Goal: Ask a question: Seek information or help from site administrators or community

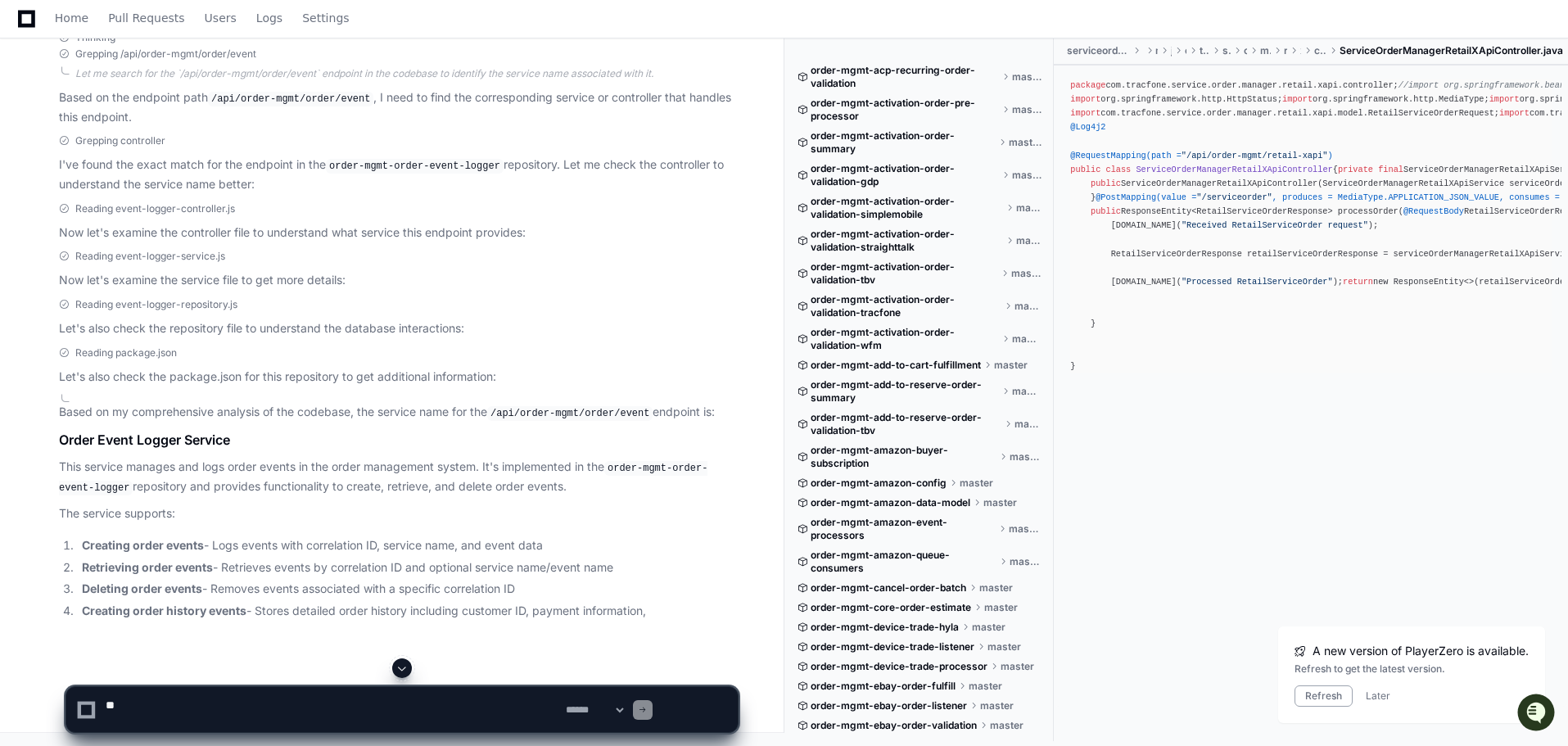
scroll to position [23831, 0]
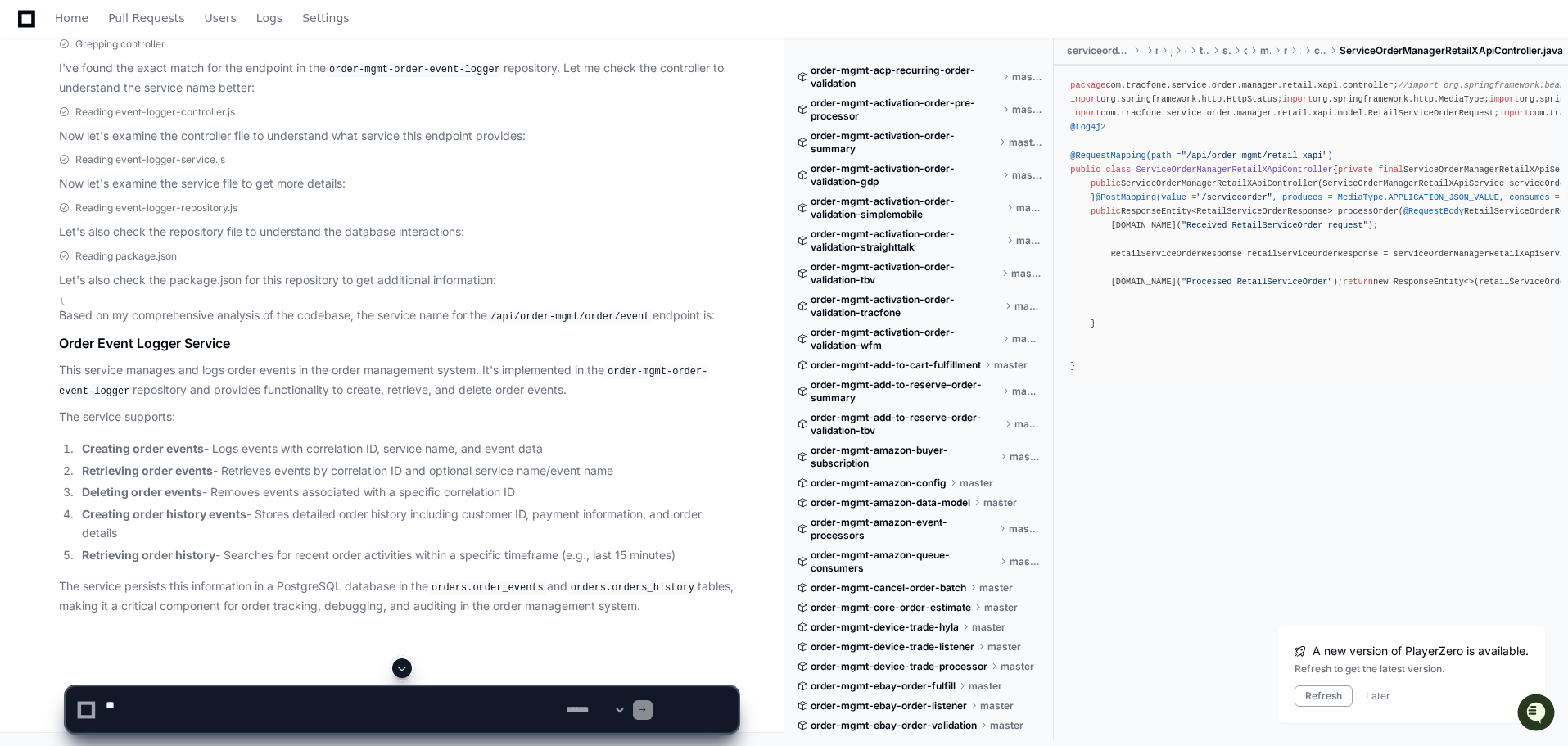
click at [296, 711] on textarea at bounding box center [333, 709] width 460 height 45
paste textarea "**********"
click at [221, 705] on textarea at bounding box center [333, 709] width 460 height 45
click at [466, 705] on textarea at bounding box center [333, 709] width 460 height 45
type textarea "**********"
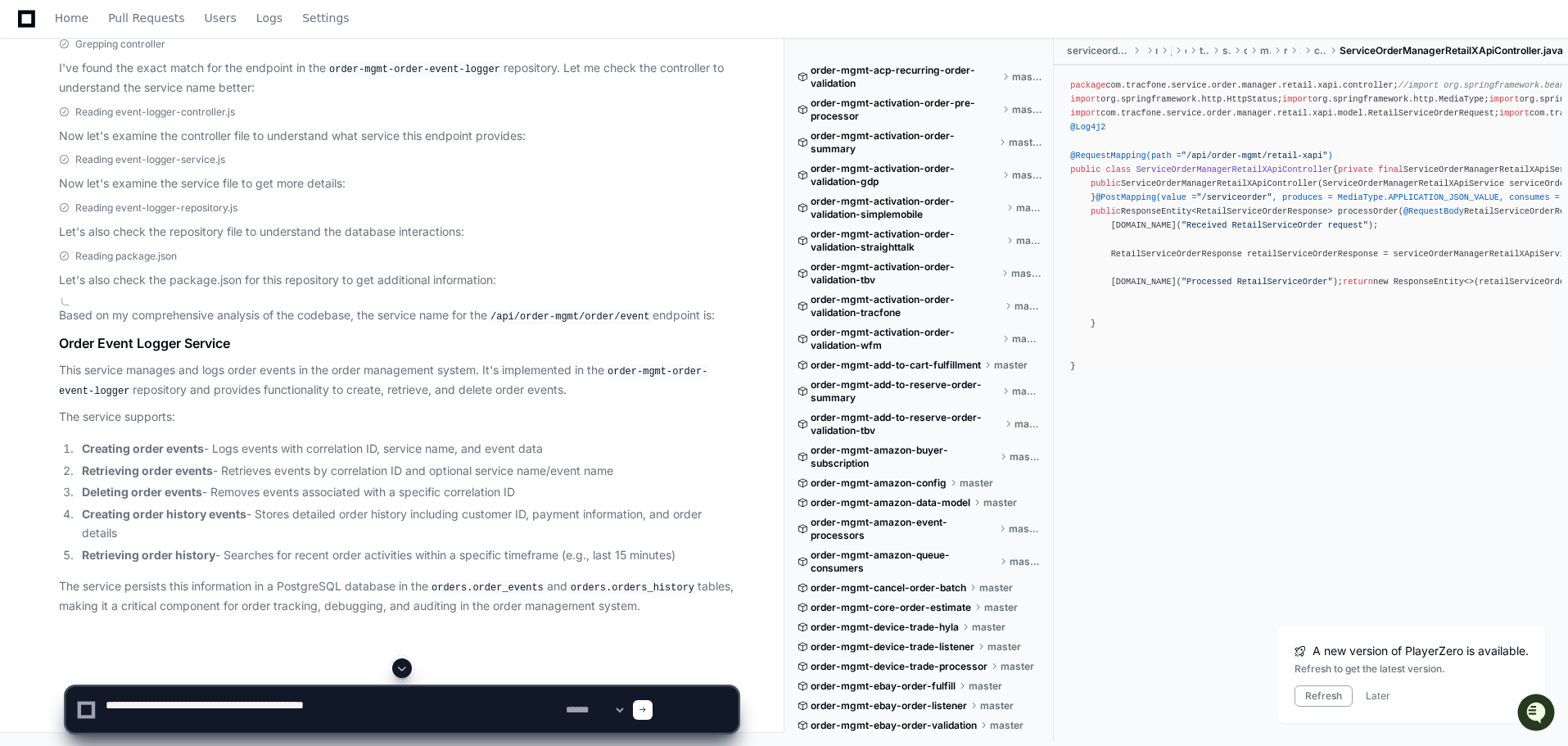
click at [647, 707] on span at bounding box center [642, 709] width 8 height 8
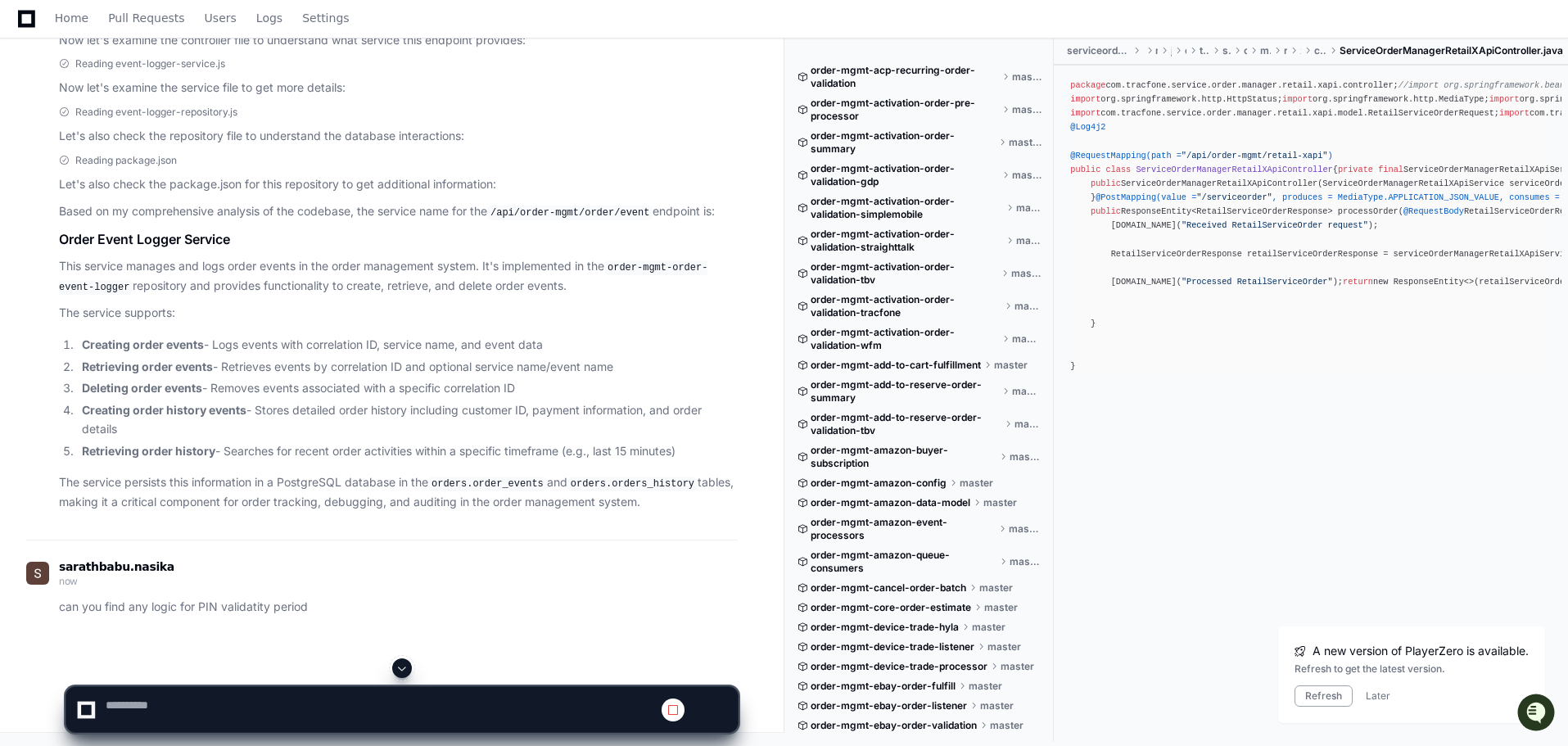
click at [408, 662] on span at bounding box center [401, 668] width 13 height 13
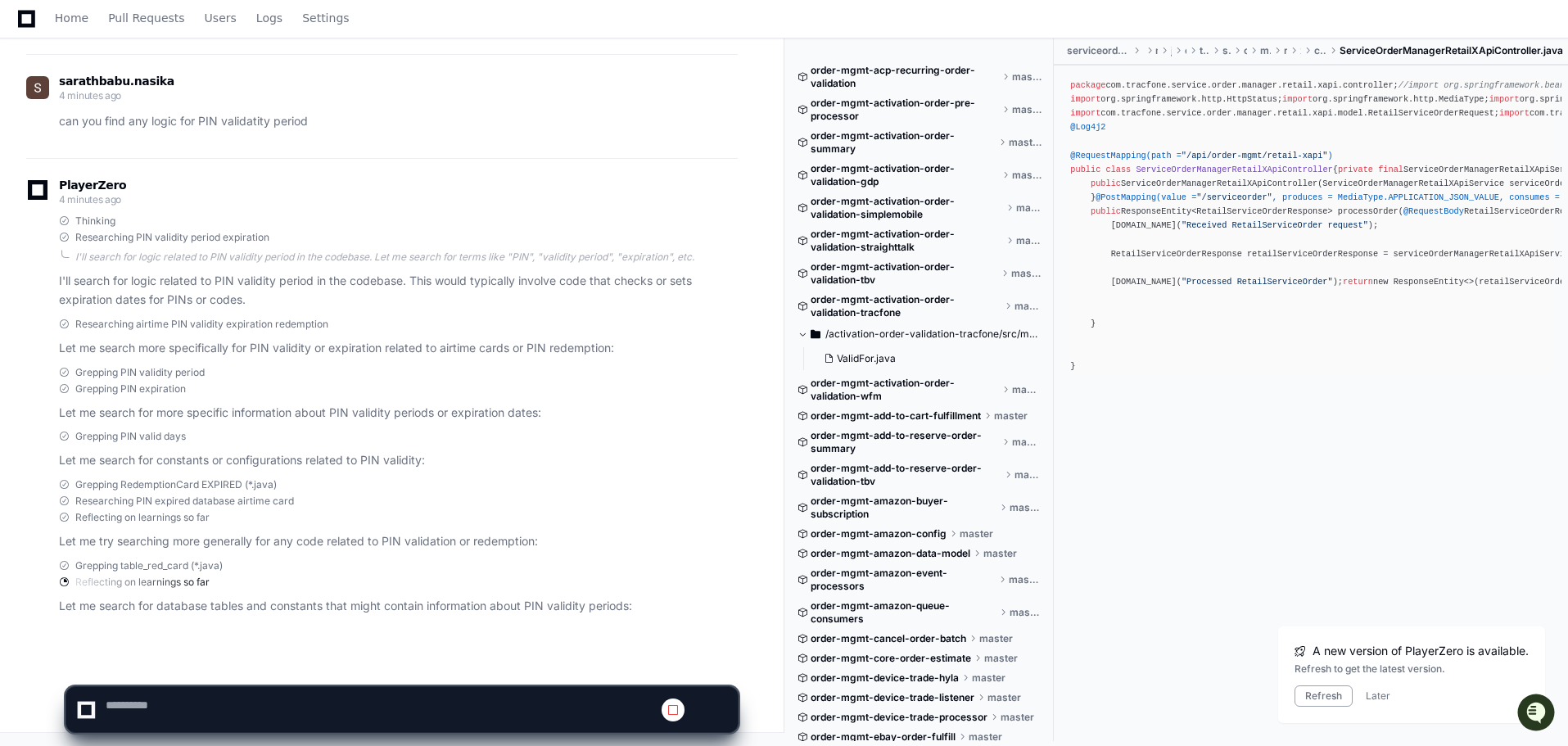
scroll to position [26673, 0]
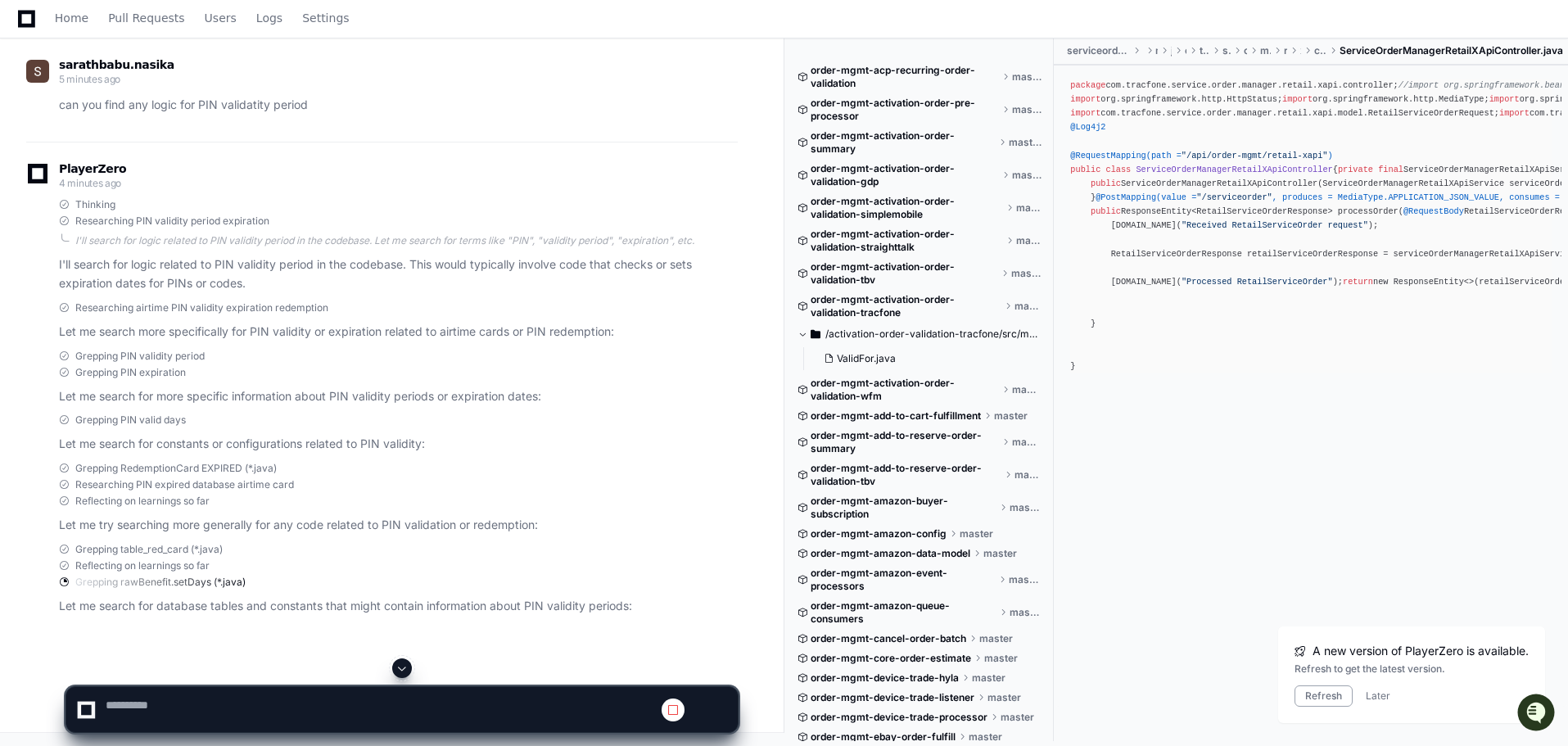
click at [414, 542] on div "Grepping table_red_card (*.java) Reflecting on learnings so far Grepping rawBen…" at bounding box center [398, 565] width 679 height 45
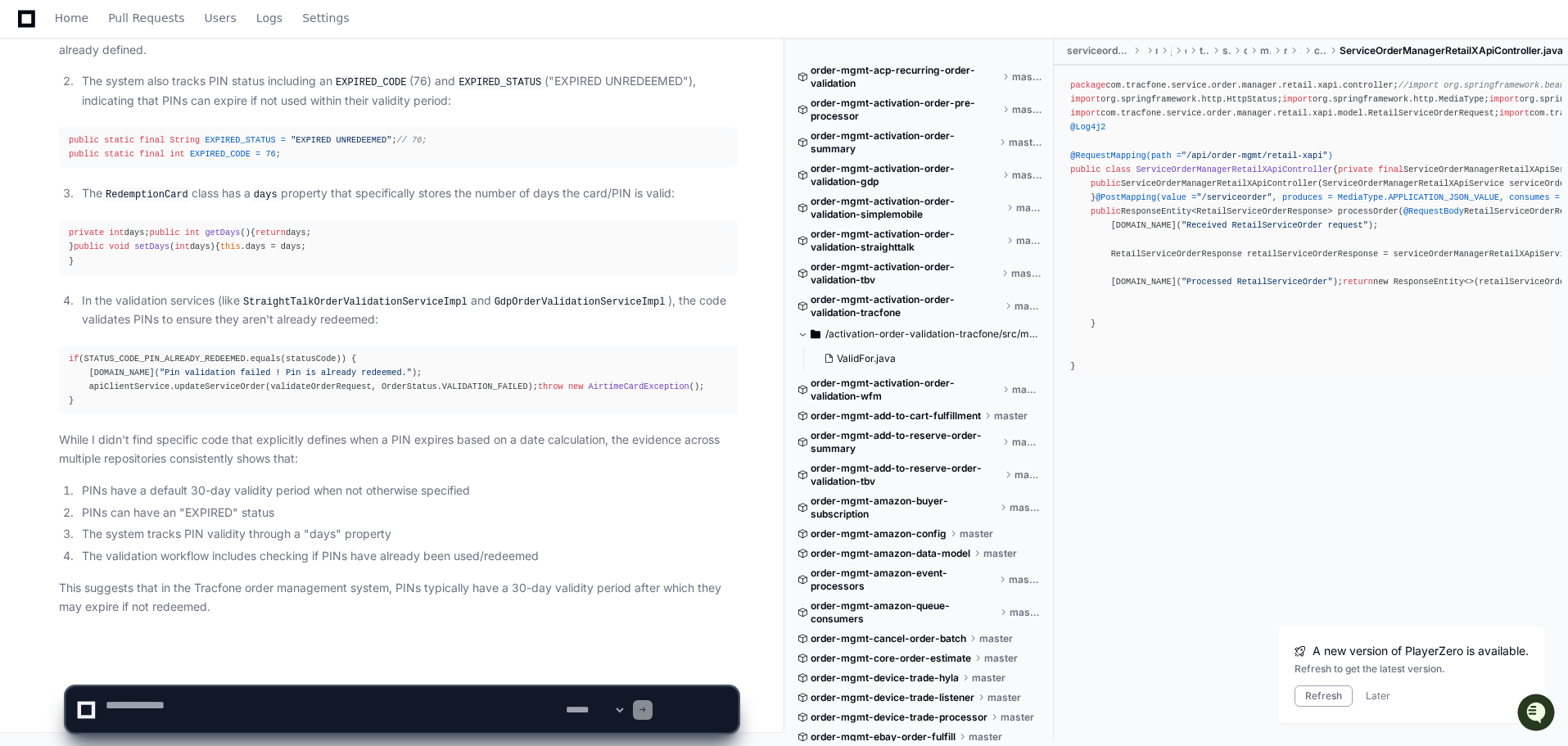
scroll to position [28388, 0]
click at [228, 709] on textarea at bounding box center [333, 709] width 460 height 45
paste textarea "*******"
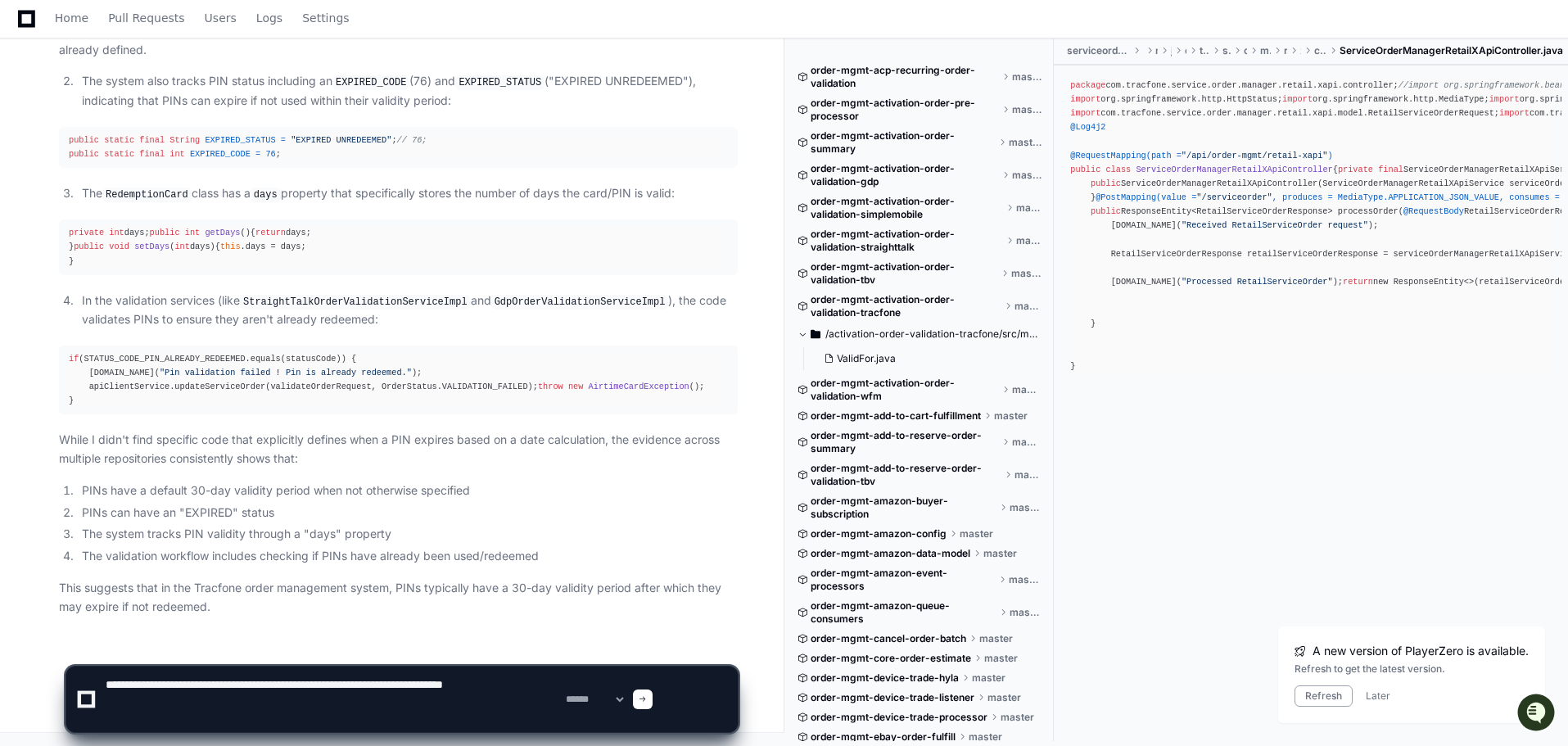
click at [256, 689] on textarea at bounding box center [333, 700] width 460 height 65
click at [413, 691] on textarea at bounding box center [333, 700] width 460 height 65
click at [458, 686] on textarea at bounding box center [333, 700] width 460 height 65
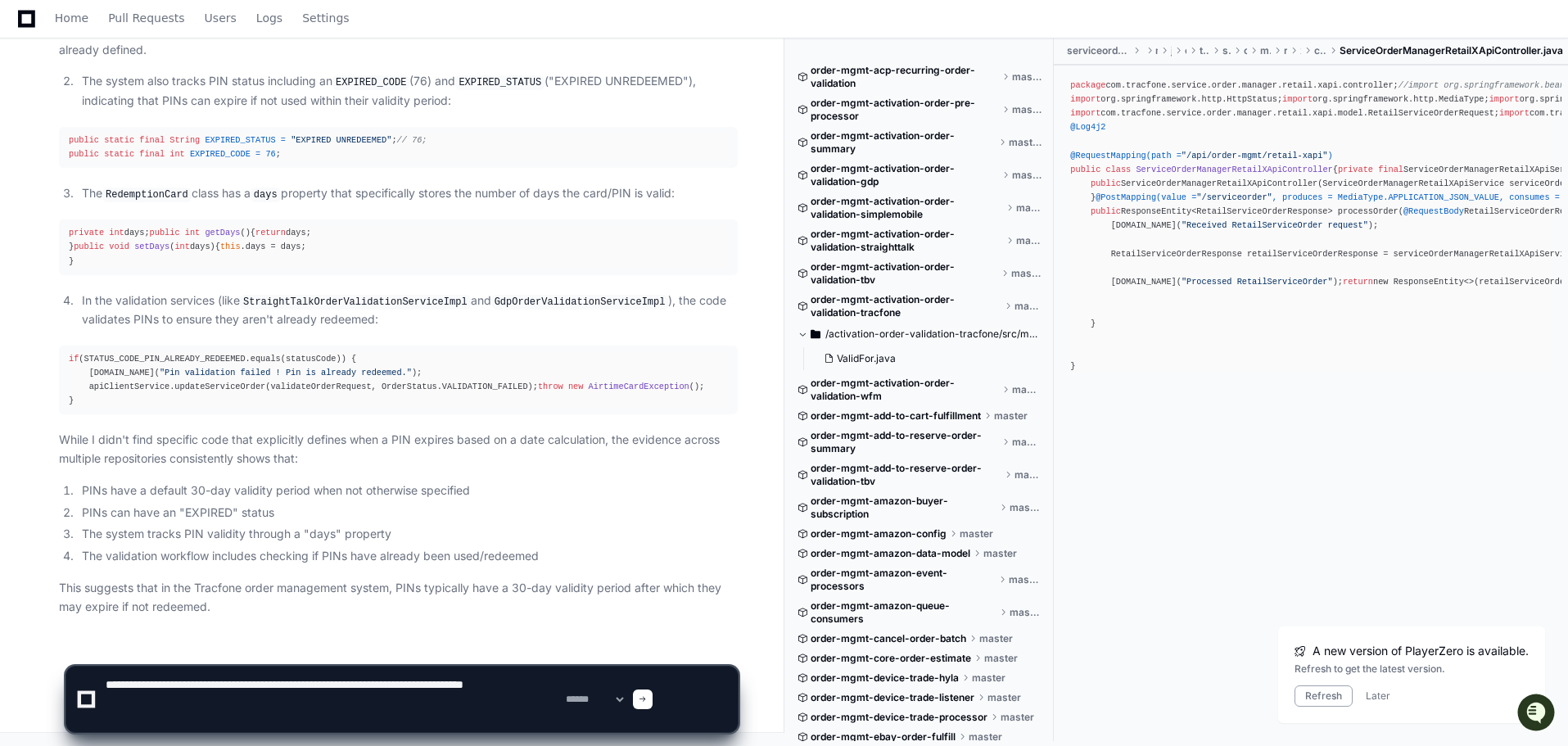
click at [259, 689] on textarea at bounding box center [333, 700] width 460 height 65
click at [280, 708] on textarea at bounding box center [333, 700] width 460 height 65
click at [280, 709] on textarea at bounding box center [333, 700] width 460 height 65
click at [216, 686] on textarea at bounding box center [333, 700] width 460 height 65
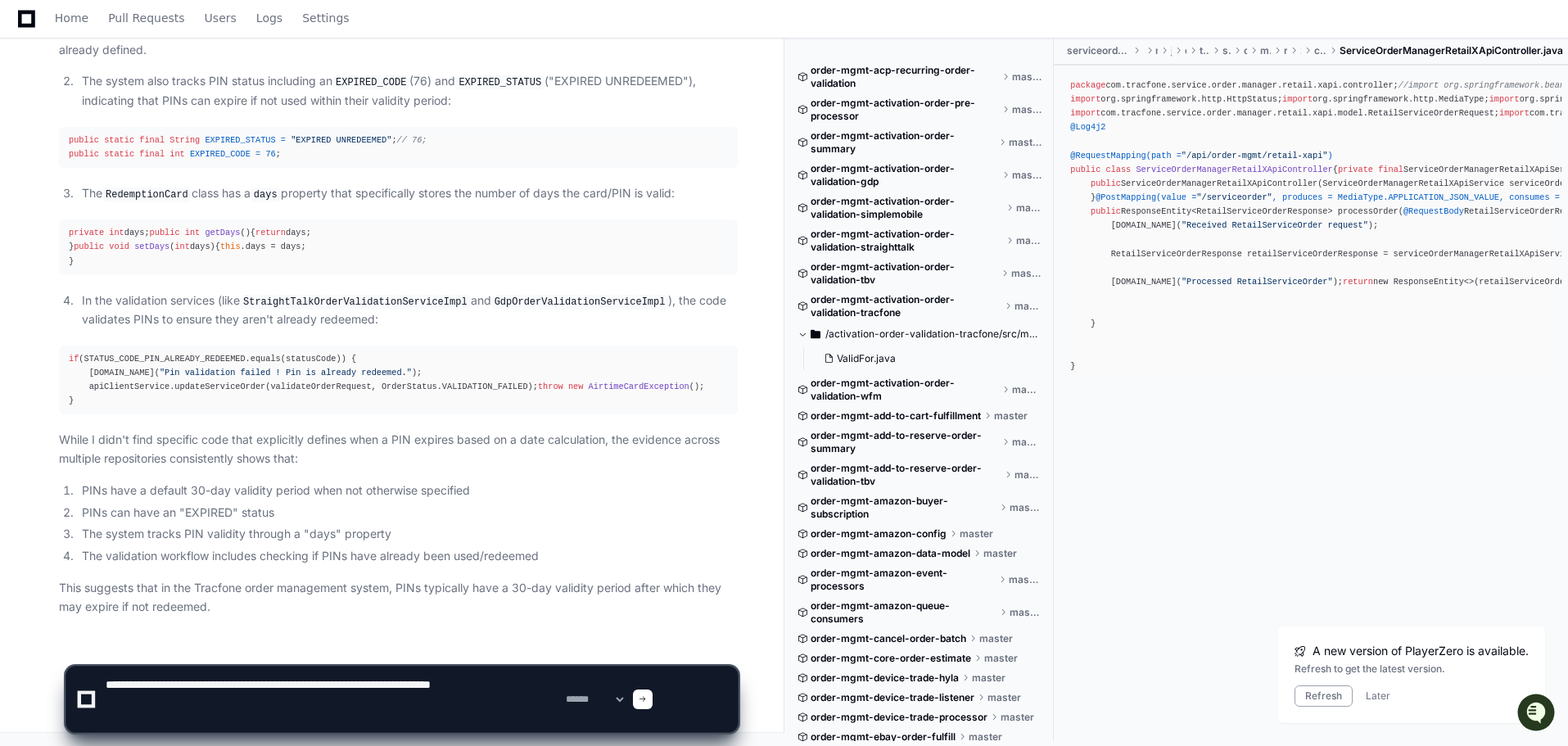
paste textarea "********"
click at [413, 711] on textarea at bounding box center [333, 700] width 460 height 65
type textarea "**********"
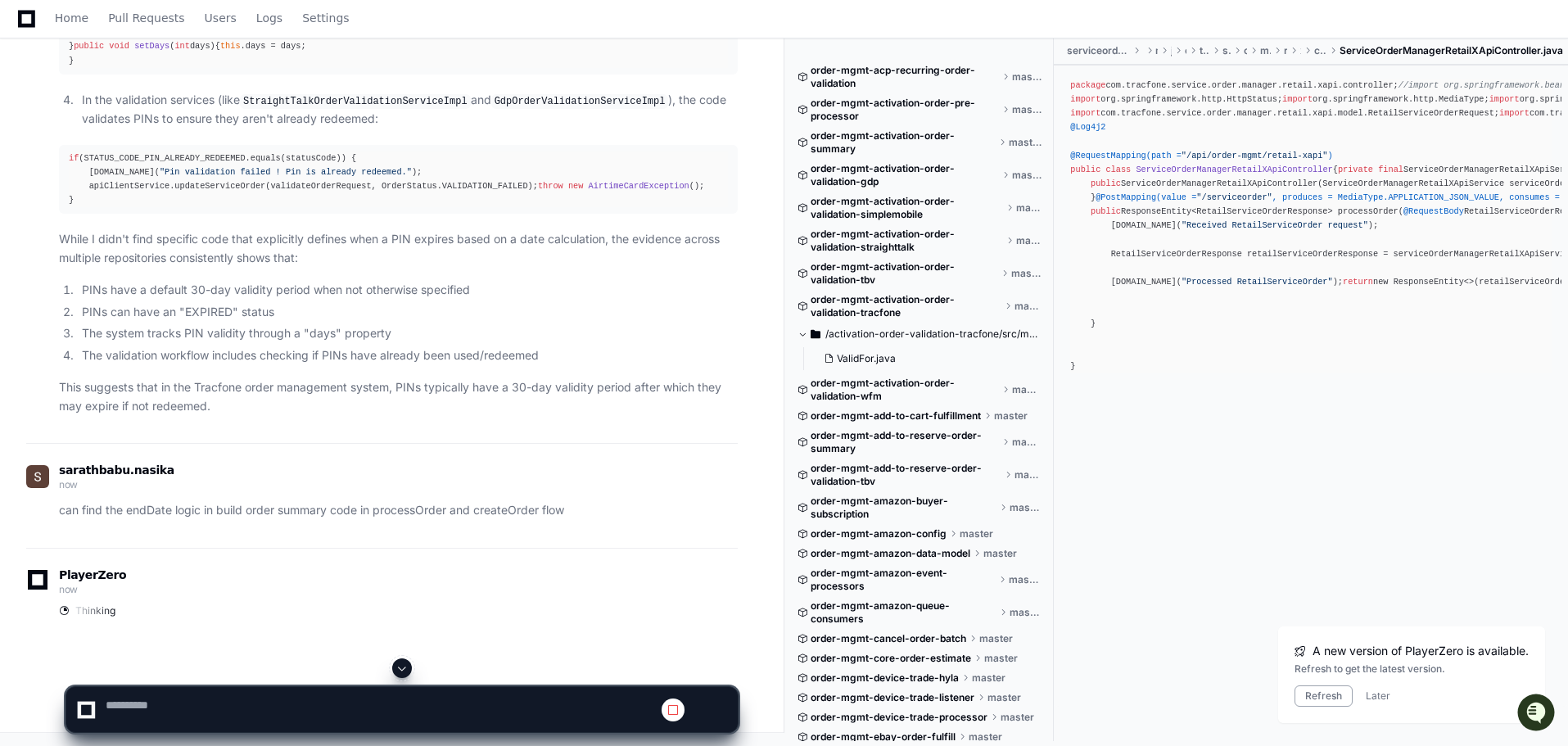
scroll to position [27486, 0]
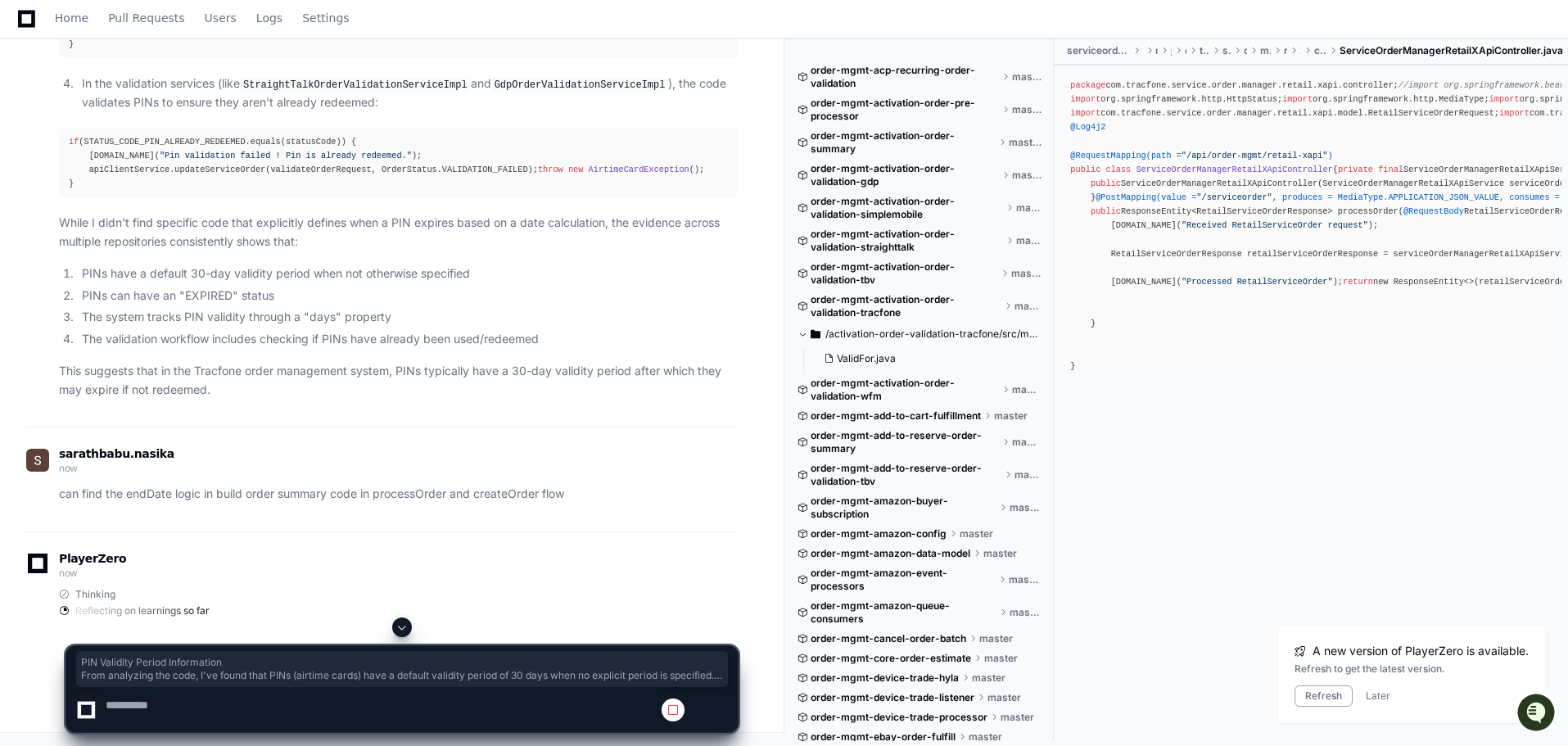
drag, startPoint x: 73, startPoint y: 188, endPoint x: 429, endPoint y: 442, distance: 437.3
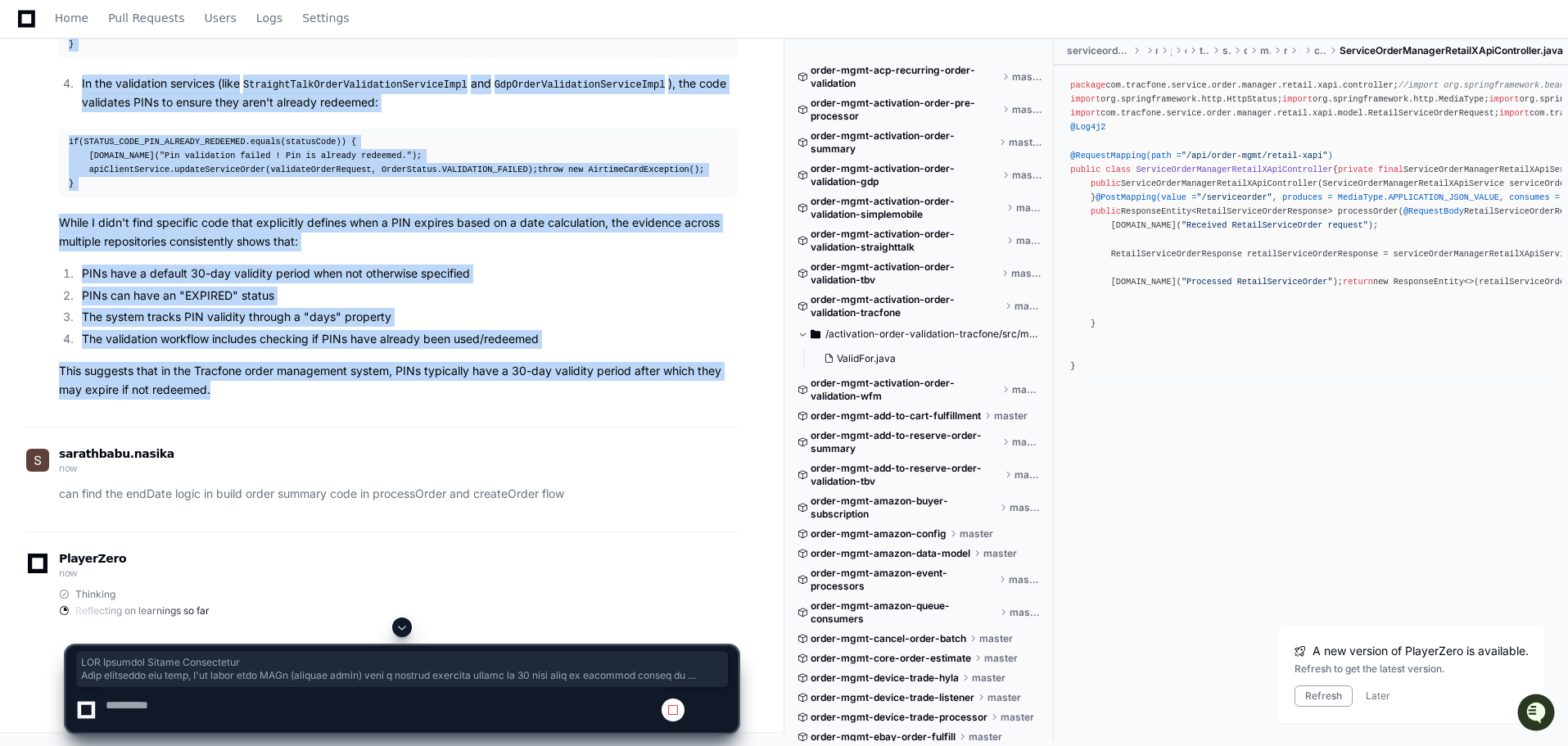
click at [486, 397] on p "This suggests that in the Tracfone order management system, PINs typically have…" at bounding box center [398, 380] width 679 height 38
copy article "PIN Validity Period Information From analyzing the code, I've found that PINs (…"
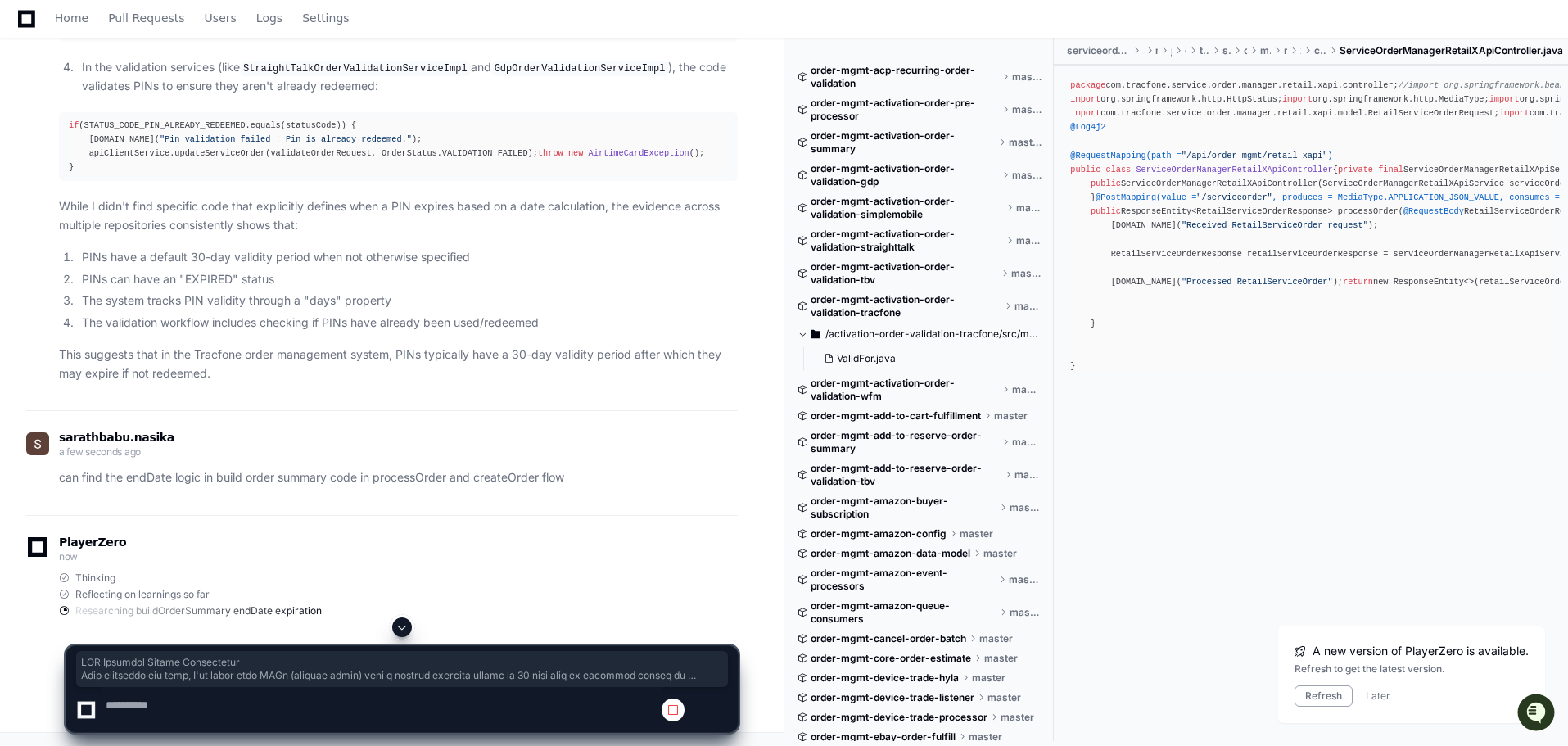
click at [406, 621] on span at bounding box center [401, 626] width 13 height 13
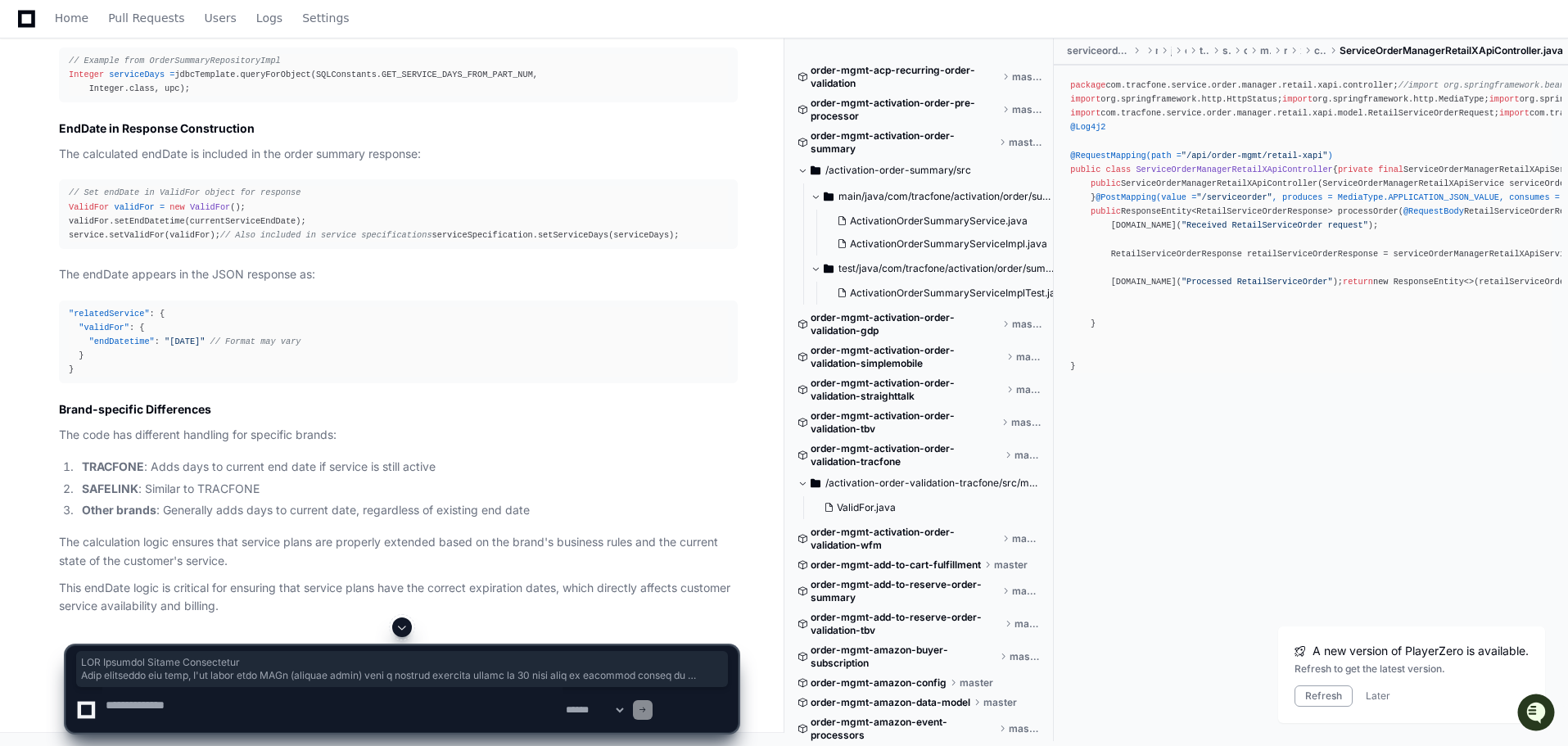
scroll to position [30106, 0]
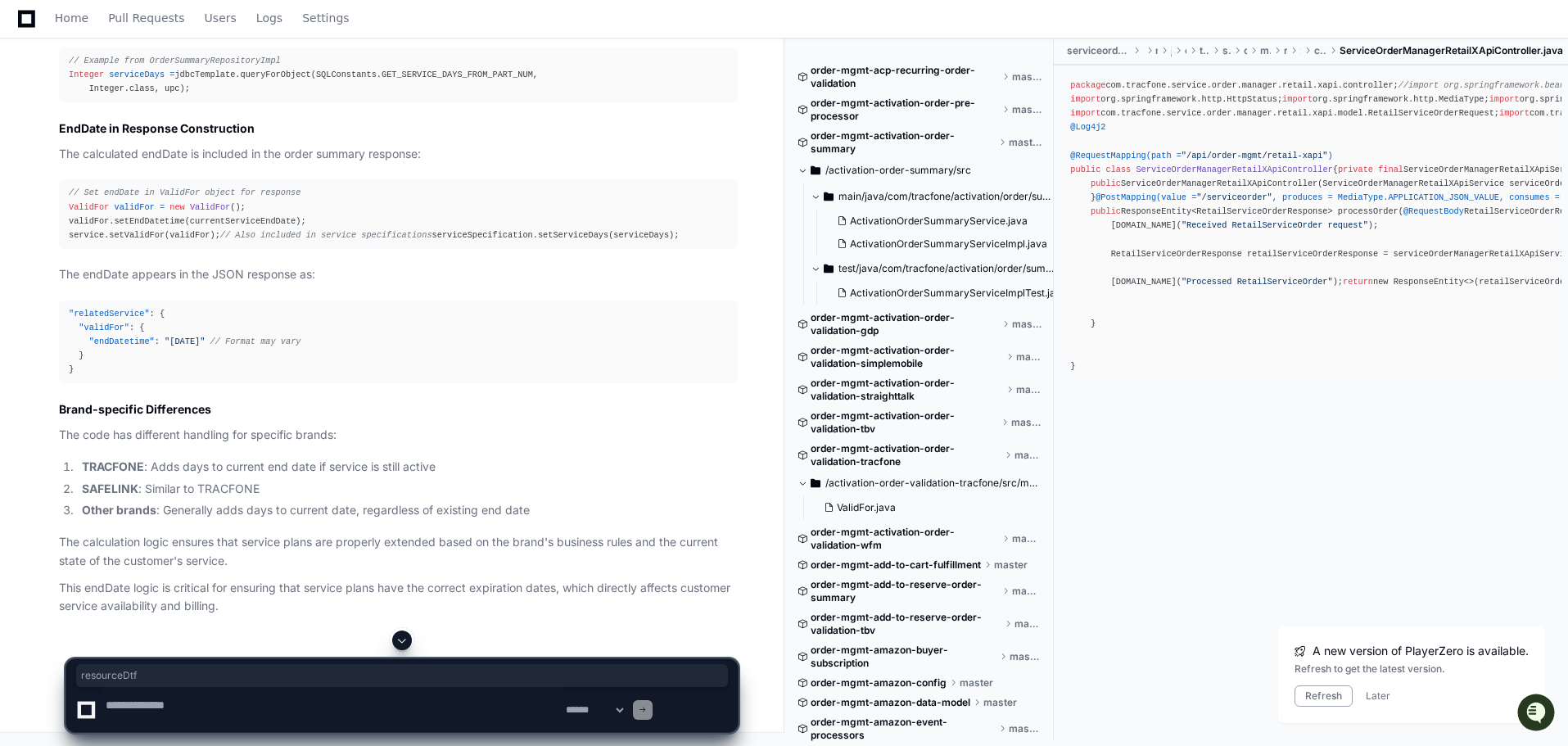
scroll to position [30024, 0]
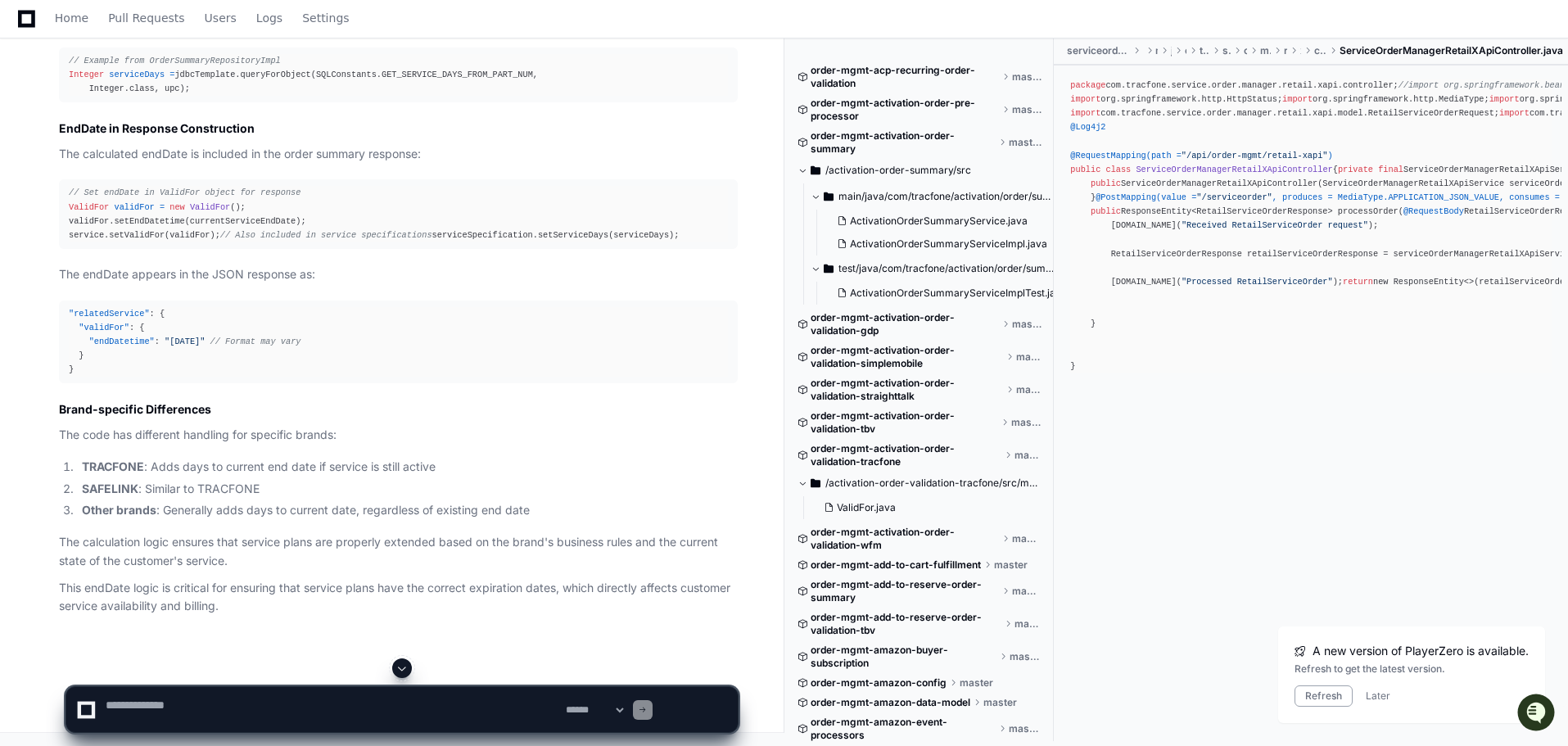
drag, startPoint x: 335, startPoint y: 227, endPoint x: 118, endPoint y: 340, distance: 244.7
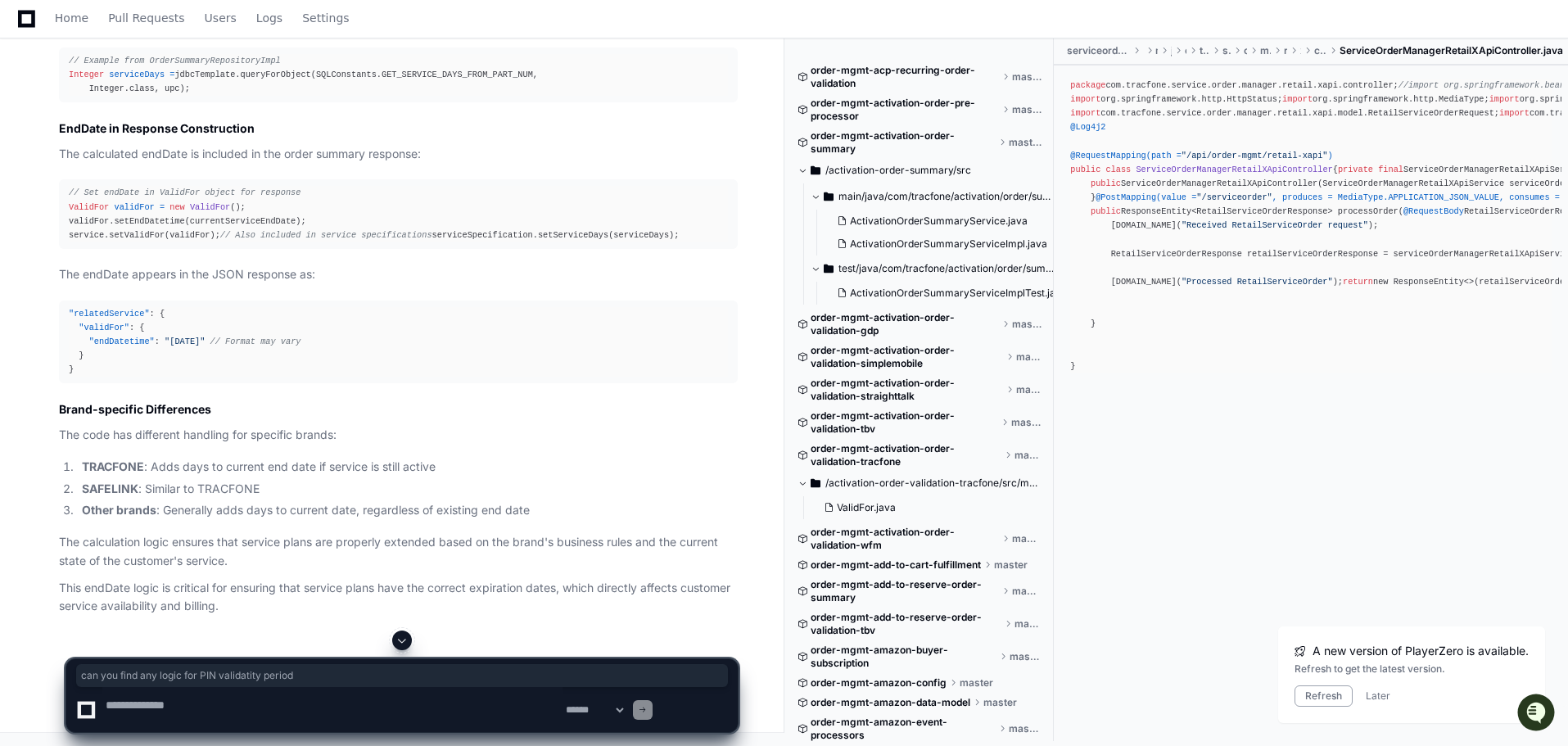
drag, startPoint x: 71, startPoint y: 337, endPoint x: 426, endPoint y: 326, distance: 355.2
copy p "can you find any logic for PIN validatity period"
drag, startPoint x: 64, startPoint y: 342, endPoint x: 452, endPoint y: 338, distance: 388.0
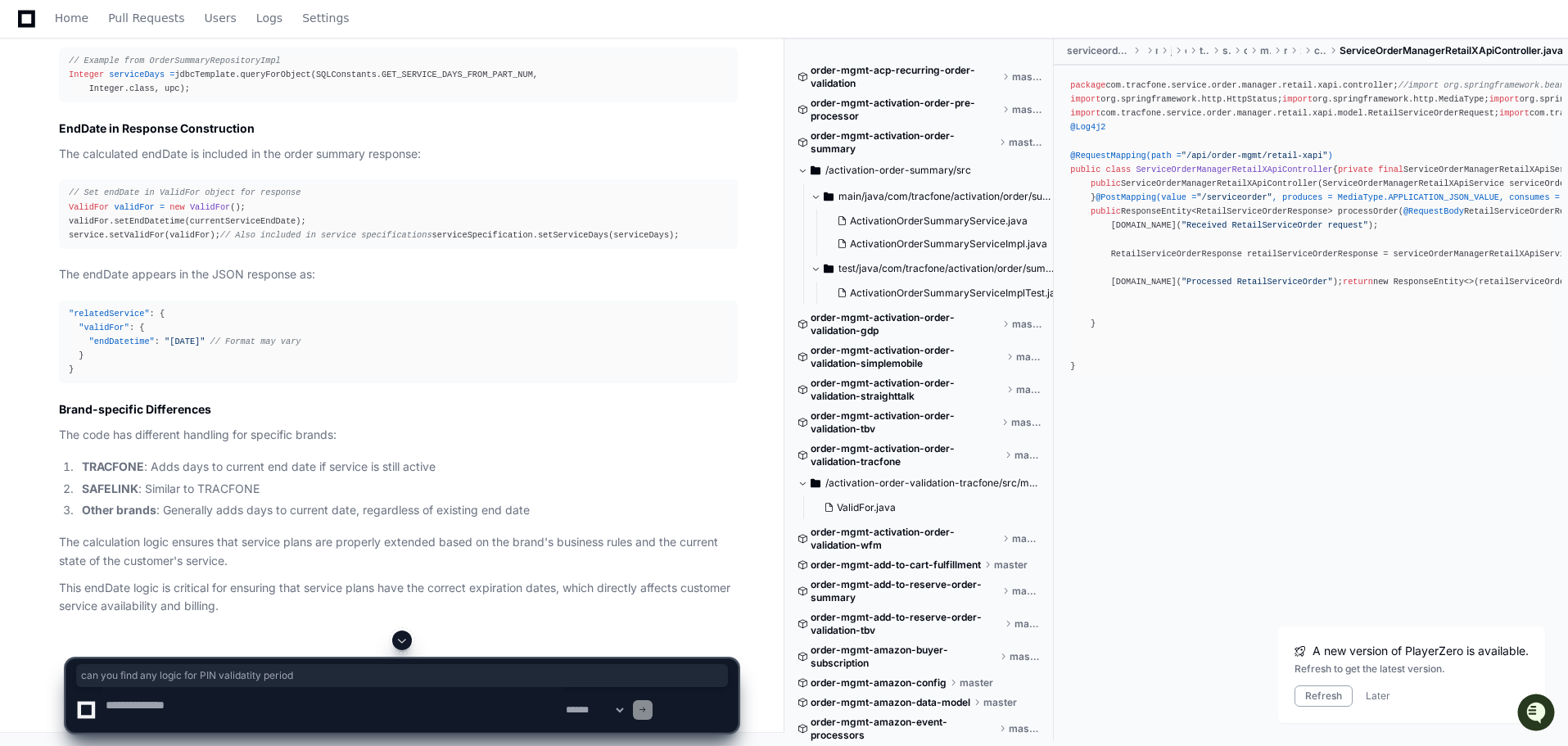
copy p "can you find any logic for PIN validatity period"
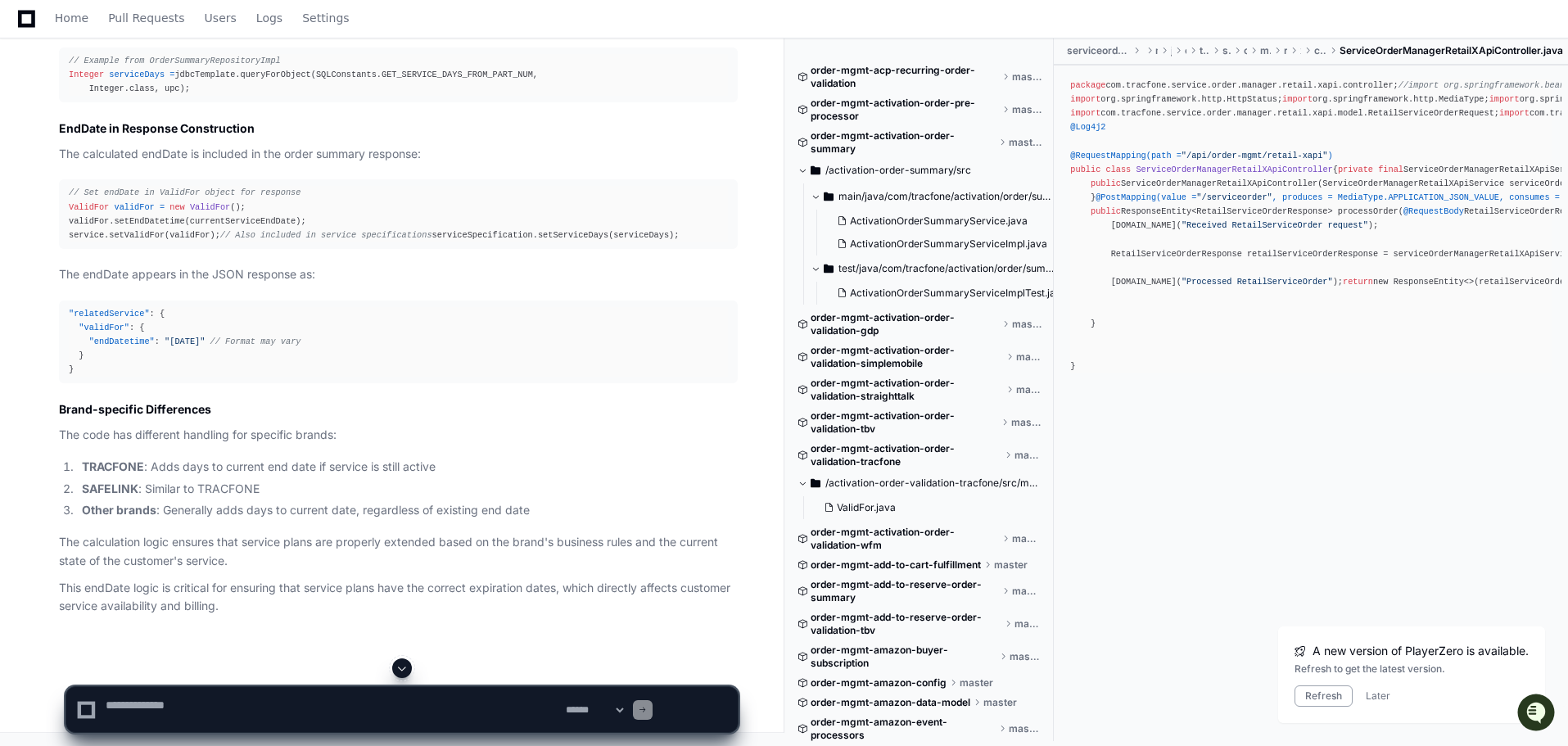
scroll to position [29614, 0]
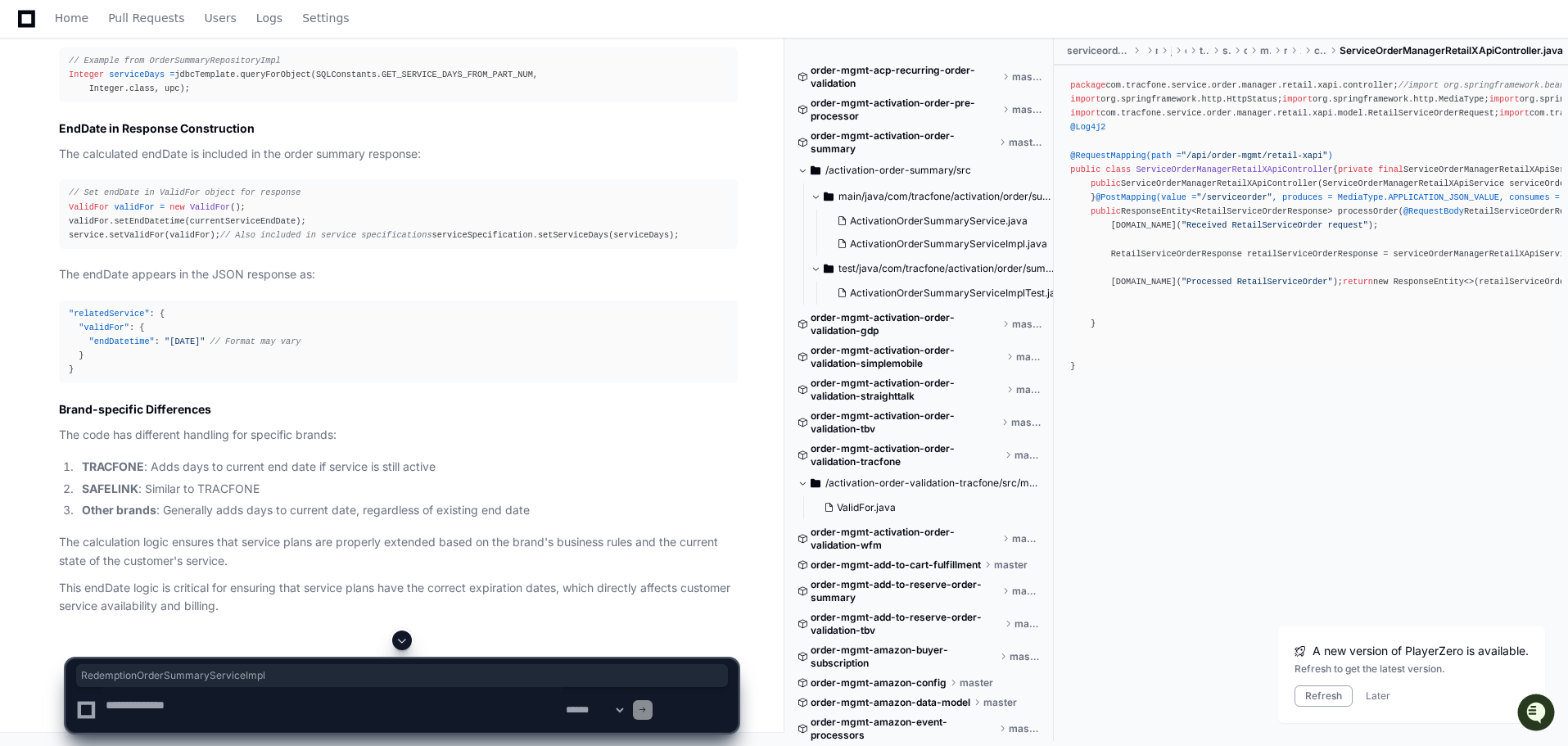
copy code "RedemptionOrderSummaryServiceImpl"
drag, startPoint x: 84, startPoint y: 289, endPoint x: 210, endPoint y: 285, distance: 126.1
copy div "Integer serviceDays ="
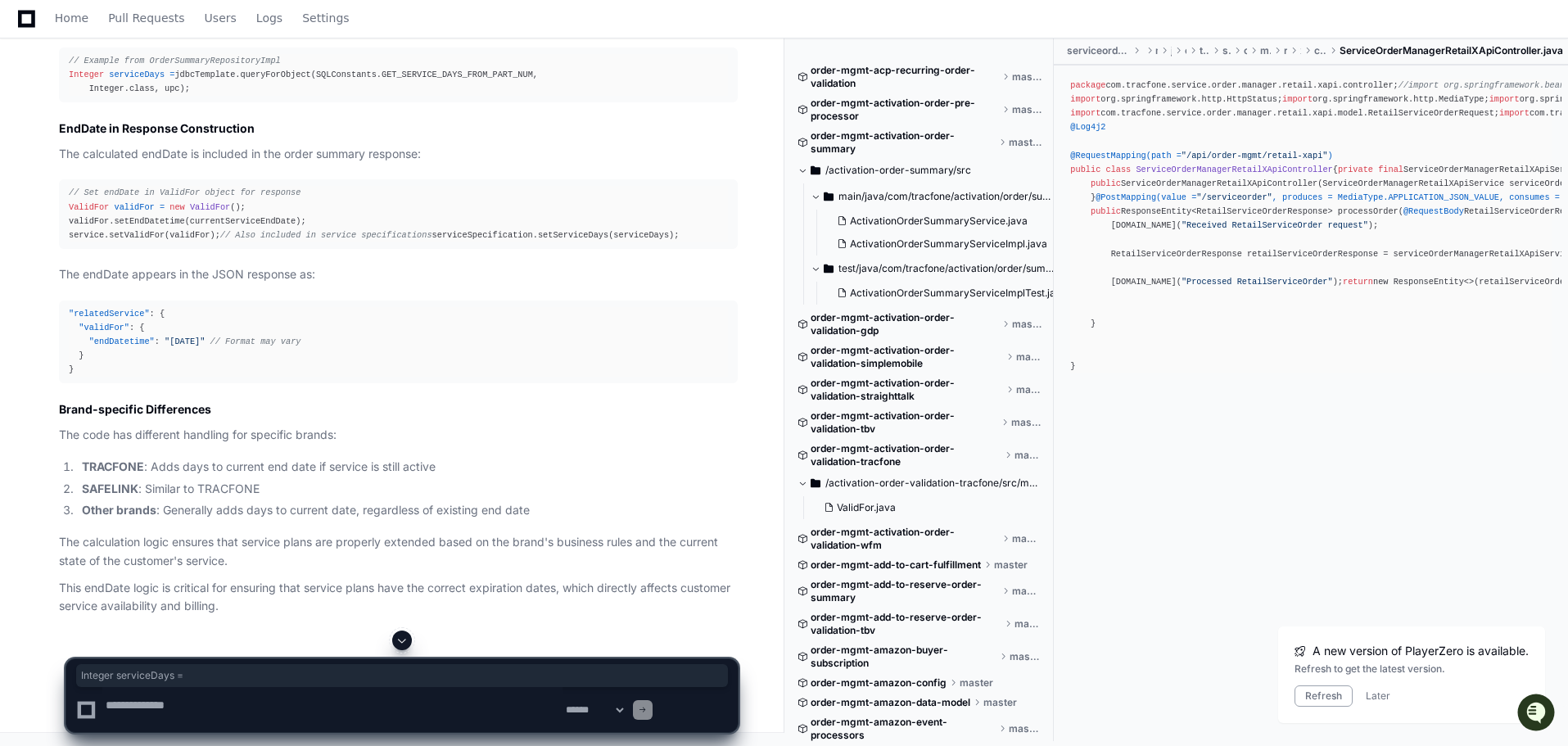
scroll to position [29942, 0]
drag, startPoint x: 85, startPoint y: 312, endPoint x: 528, endPoint y: 306, distance: 443.0
copy span "// If serviceDays not found in request, try to get from airtime product"
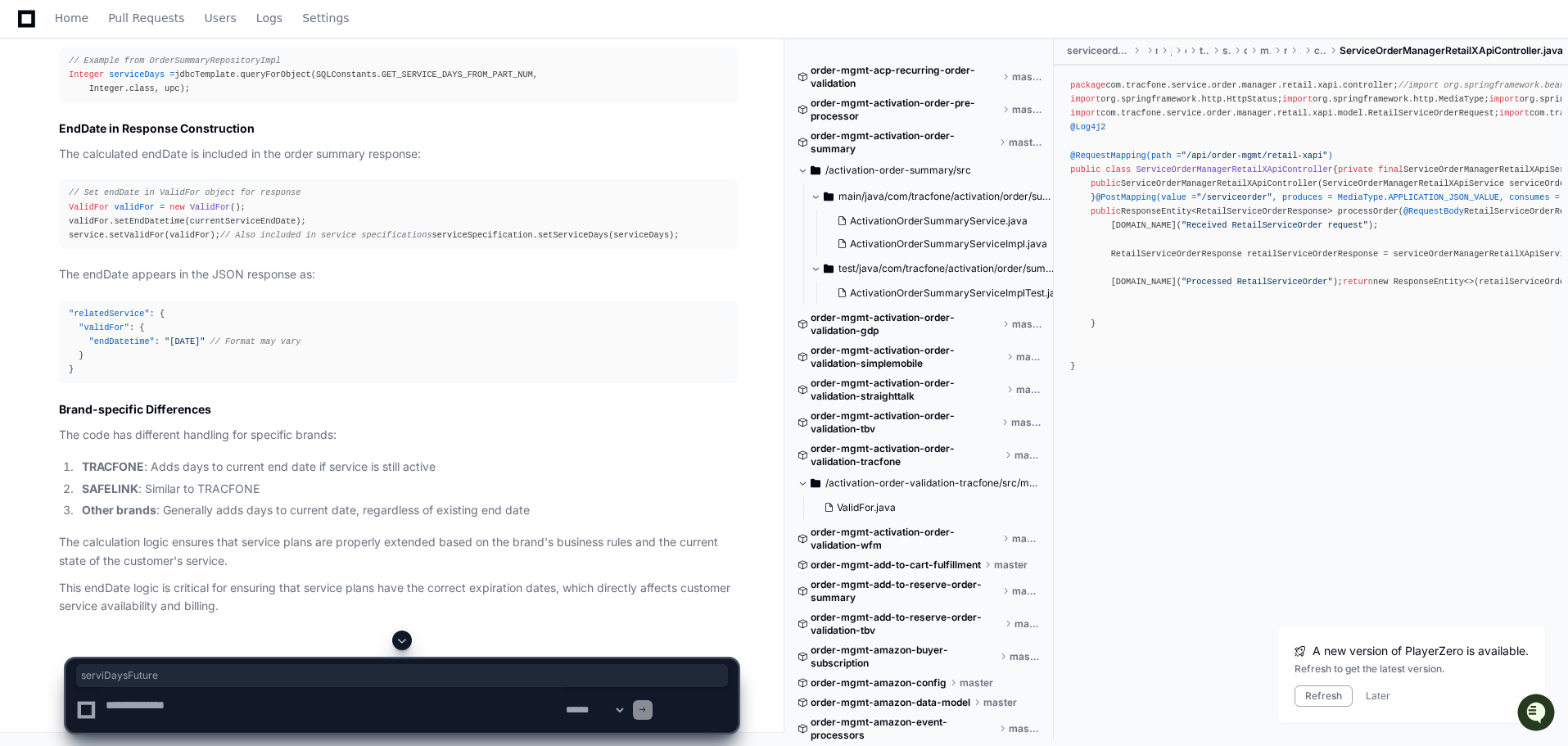
drag, startPoint x: 110, startPoint y: 418, endPoint x: 220, endPoint y: 418, distance: 110.0
copy div "serviceDays == null"
